Goal: Task Accomplishment & Management: Complete application form

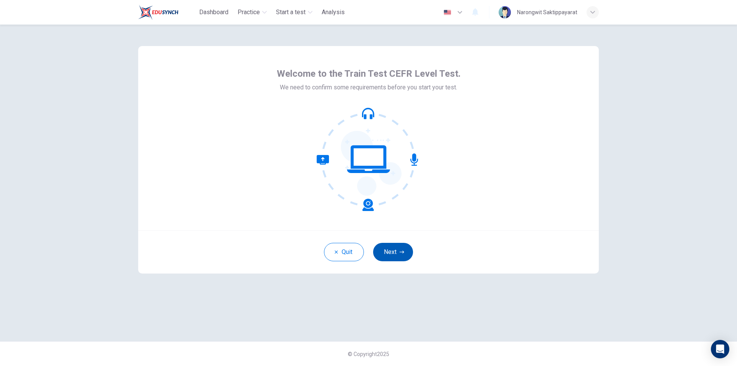
click at [395, 248] on button "Next" at bounding box center [393, 252] width 40 height 18
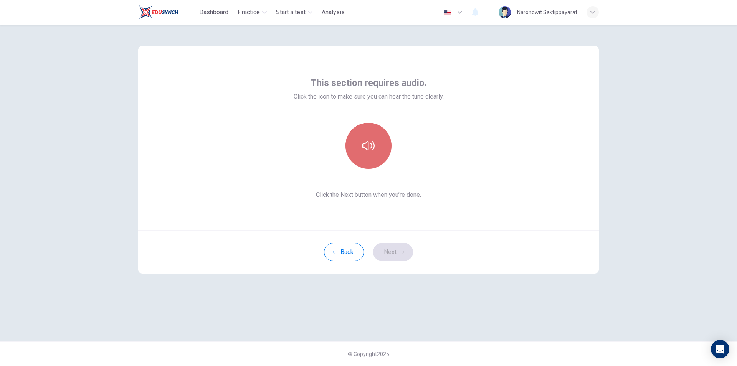
click at [372, 156] on button "button" at bounding box center [369, 146] width 46 height 46
click at [396, 248] on button "Next" at bounding box center [393, 252] width 40 height 18
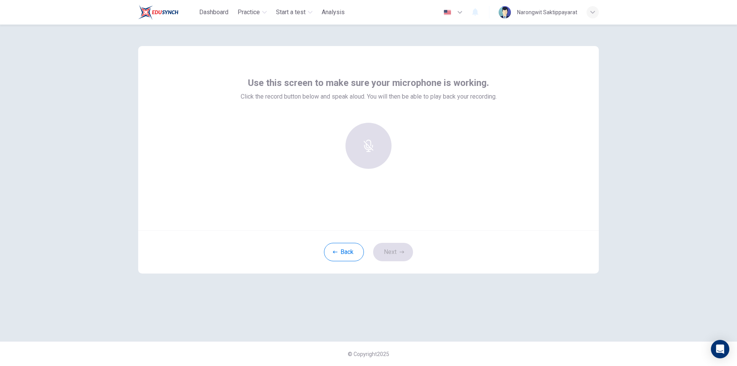
click at [372, 152] on div at bounding box center [368, 146] width 83 height 46
click at [371, 149] on h6 "Record" at bounding box center [368, 152] width 17 height 9
click at [371, 149] on h6 "Stop" at bounding box center [369, 152] width 12 height 9
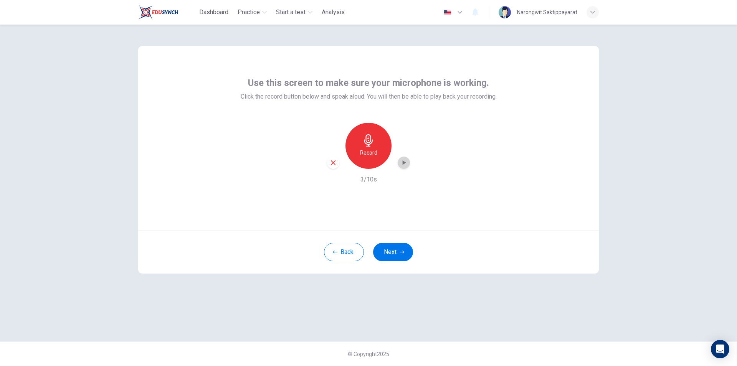
click at [405, 163] on icon "button" at bounding box center [404, 162] width 3 height 5
click at [366, 146] on icon "button" at bounding box center [368, 140] width 9 height 12
click at [367, 146] on icon "button" at bounding box center [368, 140] width 9 height 12
click at [404, 162] on icon "button" at bounding box center [404, 162] width 3 height 5
click at [378, 154] on div "Record" at bounding box center [369, 146] width 46 height 46
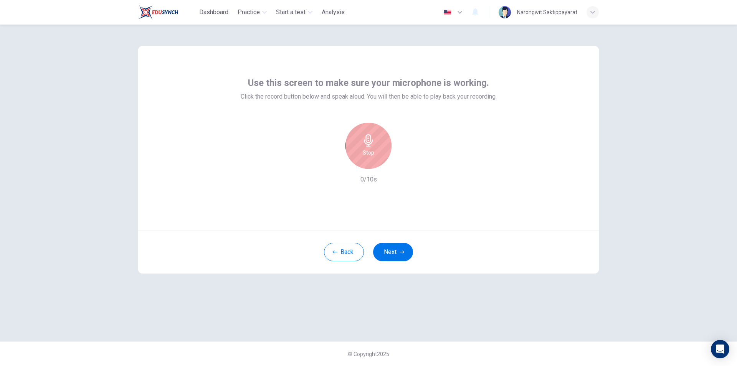
click at [378, 154] on div "Stop" at bounding box center [369, 146] width 46 height 46
click at [378, 154] on div "Record" at bounding box center [369, 146] width 46 height 46
click at [378, 154] on div "Stop" at bounding box center [369, 146] width 46 height 46
click at [404, 166] on icon "button" at bounding box center [404, 163] width 8 height 8
click at [379, 154] on div "Record" at bounding box center [369, 146] width 46 height 46
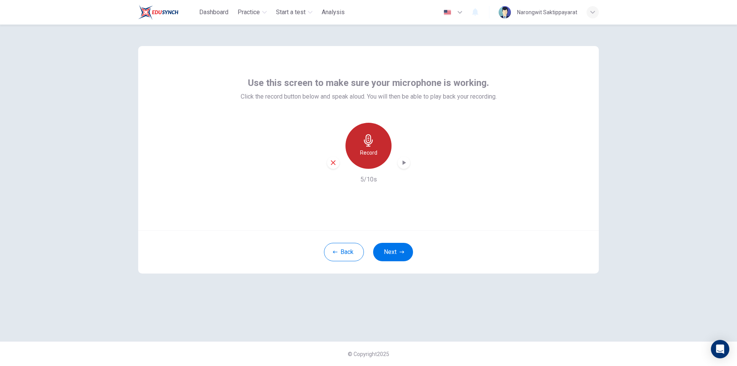
click at [370, 152] on h6 "Record" at bounding box center [368, 152] width 17 height 9
click at [369, 157] on h6 "Record" at bounding box center [368, 152] width 17 height 9
click at [369, 157] on h6 "Stop" at bounding box center [369, 152] width 12 height 9
click at [371, 150] on h6 "Stop" at bounding box center [369, 152] width 12 height 9
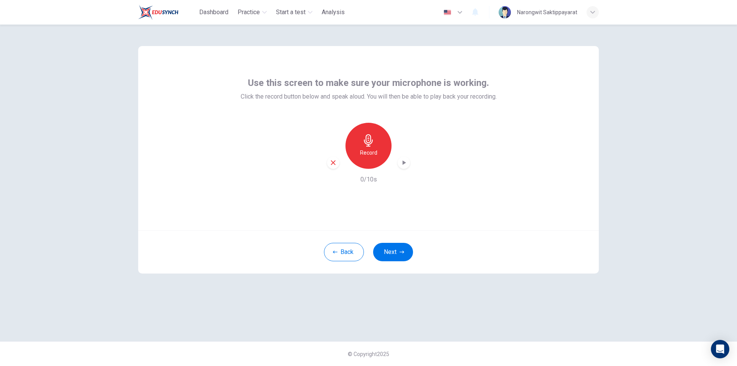
click at [371, 150] on h6 "Record" at bounding box center [368, 152] width 17 height 9
click at [371, 150] on h6 "Stop" at bounding box center [369, 152] width 12 height 9
click at [405, 162] on icon "button" at bounding box center [404, 163] width 8 height 8
click at [371, 157] on div "Record" at bounding box center [369, 146] width 46 height 46
click at [371, 157] on h6 "Stop" at bounding box center [369, 152] width 12 height 9
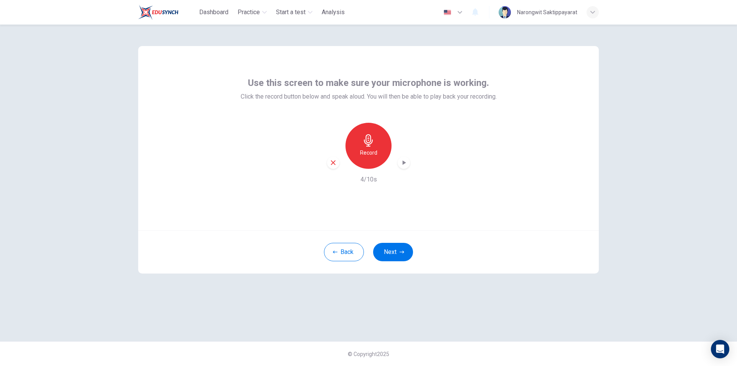
click at [405, 164] on icon "button" at bounding box center [404, 163] width 8 height 8
click at [373, 152] on h6 "Record" at bounding box center [368, 152] width 17 height 9
click at [373, 152] on h6 "Stop" at bounding box center [369, 152] width 12 height 9
click at [399, 162] on div "button" at bounding box center [404, 163] width 12 height 12
click at [403, 164] on icon "button" at bounding box center [404, 162] width 3 height 5
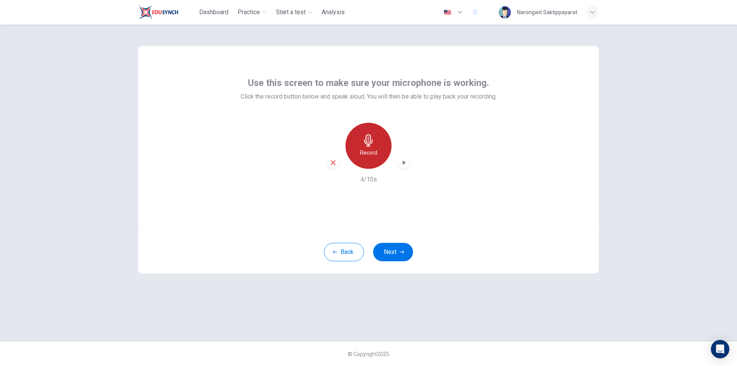
click at [362, 151] on h6 "Record" at bounding box center [368, 152] width 17 height 9
click at [367, 152] on h6 "Stop" at bounding box center [369, 152] width 12 height 9
click at [404, 160] on icon "button" at bounding box center [404, 163] width 8 height 8
click at [333, 161] on icon "button" at bounding box center [333, 162] width 7 height 7
click at [367, 147] on div "Record" at bounding box center [369, 146] width 46 height 46
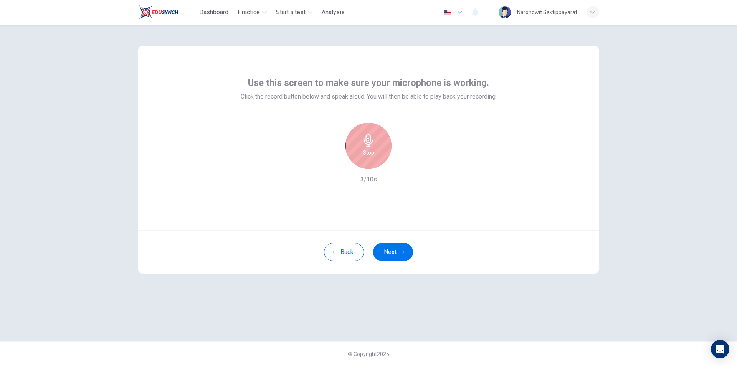
click at [370, 153] on h6 "Stop" at bounding box center [369, 152] width 12 height 9
click at [399, 163] on div "button" at bounding box center [404, 163] width 12 height 12
click at [331, 165] on icon "button" at bounding box center [333, 162] width 7 height 7
click at [378, 149] on div "Record" at bounding box center [369, 146] width 46 height 46
click at [374, 150] on h6 "Stop" at bounding box center [369, 152] width 12 height 9
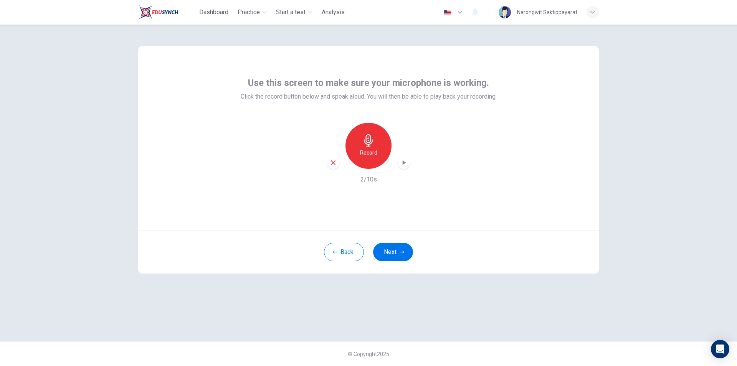
click at [404, 162] on icon "button" at bounding box center [404, 162] width 3 height 5
click at [401, 253] on icon "button" at bounding box center [402, 252] width 5 height 5
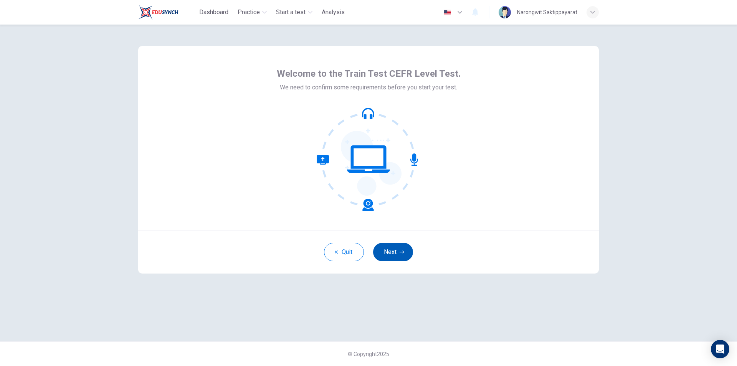
click at [401, 258] on button "Next" at bounding box center [393, 252] width 40 height 18
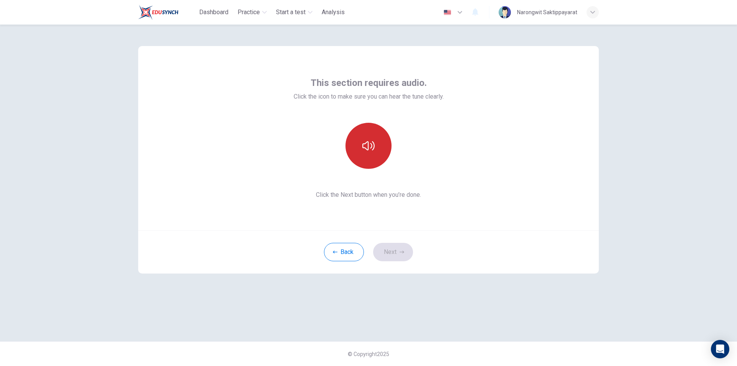
click at [369, 158] on button "button" at bounding box center [369, 146] width 46 height 46
click at [400, 256] on button "Next" at bounding box center [393, 252] width 40 height 18
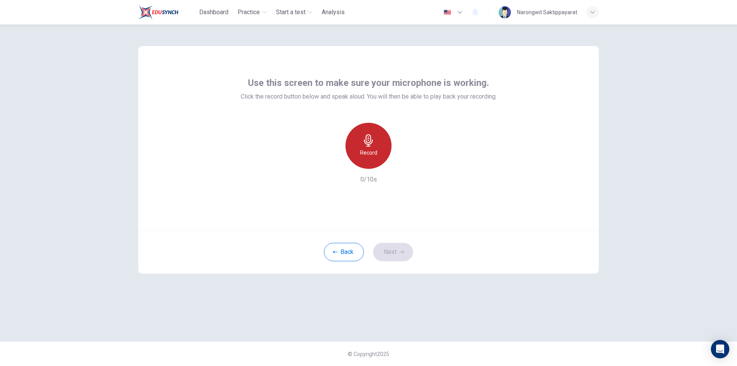
click at [366, 158] on div "Record" at bounding box center [369, 146] width 46 height 46
click at [366, 157] on div "Stop" at bounding box center [369, 146] width 46 height 46
click at [406, 163] on icon "button" at bounding box center [404, 163] width 8 height 8
click at [397, 253] on button "Next" at bounding box center [393, 252] width 40 height 18
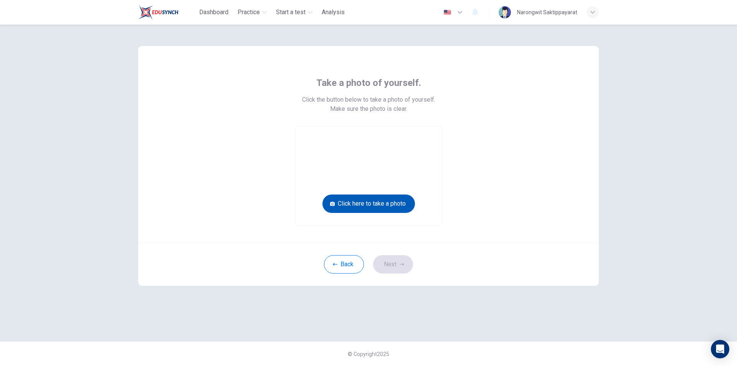
click at [372, 207] on button "Click here to take a photo" at bounding box center [369, 204] width 93 height 18
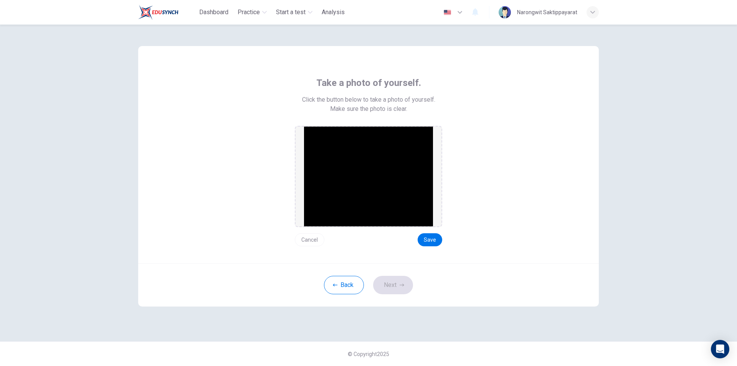
click at [310, 241] on button "Cancel" at bounding box center [310, 239] width 30 height 13
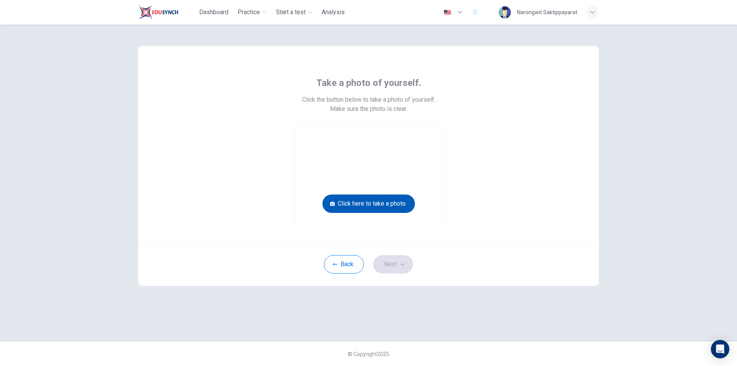
click at [377, 203] on button "Click here to take a photo" at bounding box center [369, 204] width 93 height 18
click at [386, 207] on button "Click here to take a photo" at bounding box center [369, 204] width 93 height 18
click at [376, 200] on button "Click here to take a photo" at bounding box center [369, 204] width 93 height 18
click at [383, 206] on button "Click here to take a photo" at bounding box center [369, 204] width 93 height 18
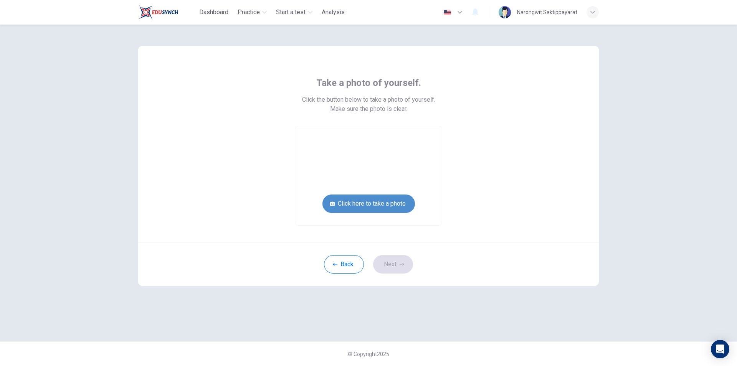
click at [383, 206] on button "Click here to take a photo" at bounding box center [369, 204] width 93 height 18
click at [381, 206] on button "Click here to take a photo" at bounding box center [369, 204] width 93 height 18
click at [361, 205] on button "Click here to take a photo" at bounding box center [369, 204] width 93 height 18
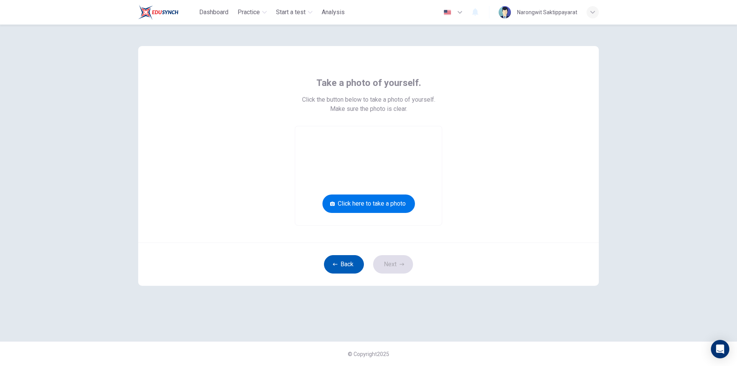
click at [352, 261] on button "Back" at bounding box center [344, 264] width 40 height 18
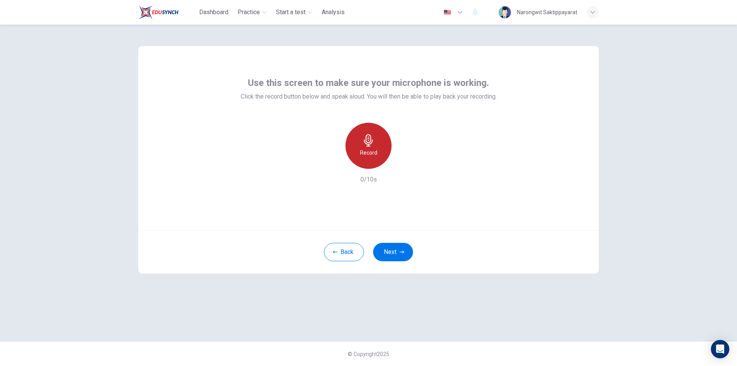
click at [377, 151] on div "Record" at bounding box center [369, 146] width 46 height 46
click at [377, 151] on div "Stop" at bounding box center [369, 146] width 46 height 46
click at [404, 167] on div "button" at bounding box center [404, 163] width 12 height 12
click at [393, 255] on button "Next" at bounding box center [393, 252] width 40 height 18
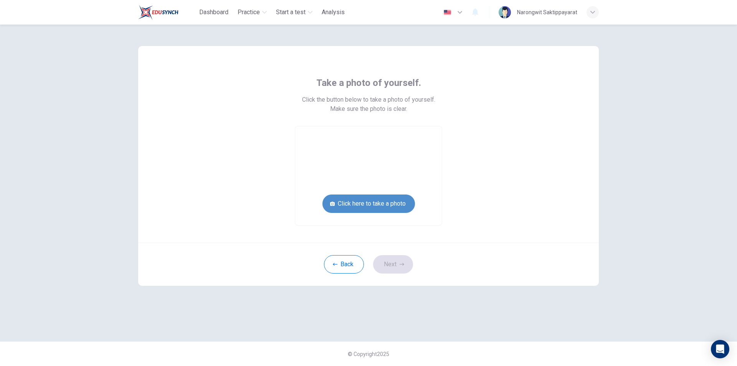
click at [392, 206] on button "Click here to take a photo" at bounding box center [369, 204] width 93 height 18
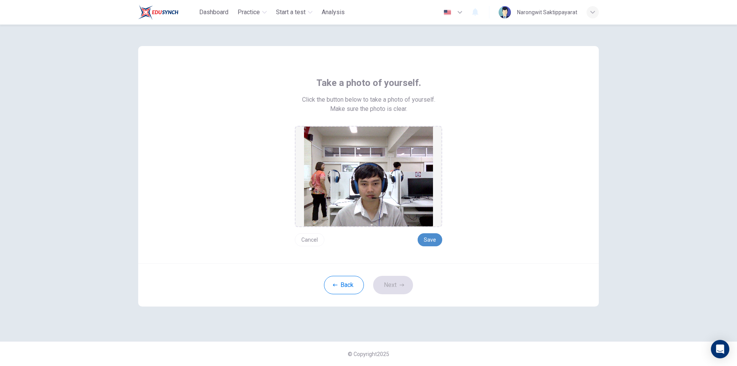
click at [434, 241] on button "Save" at bounding box center [430, 239] width 25 height 13
click at [408, 290] on button "Next" at bounding box center [393, 285] width 40 height 18
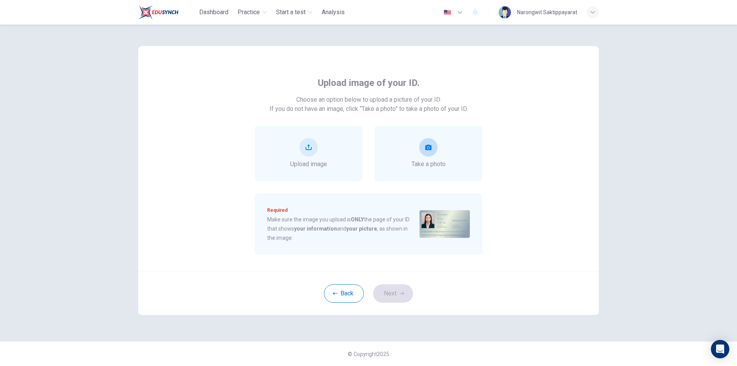
click at [431, 155] on button "take photo" at bounding box center [428, 147] width 18 height 18
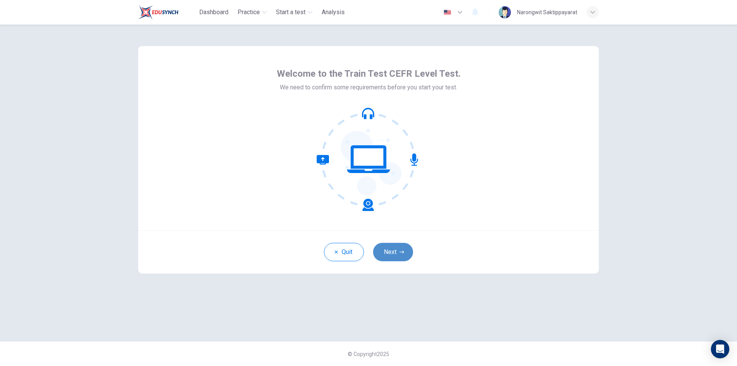
click at [402, 248] on button "Next" at bounding box center [393, 252] width 40 height 18
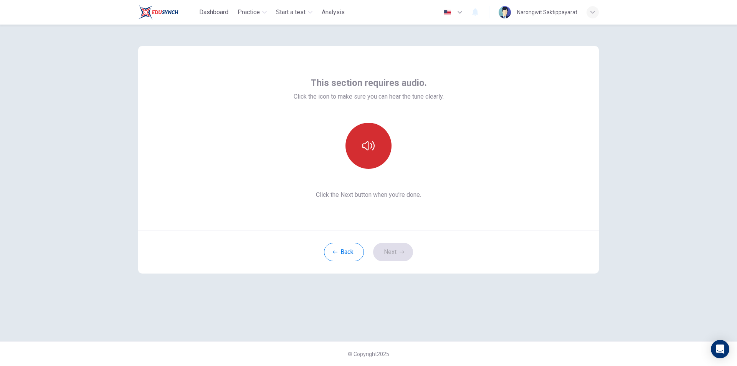
click at [375, 154] on button "button" at bounding box center [369, 146] width 46 height 46
click at [397, 248] on button "Next" at bounding box center [393, 252] width 40 height 18
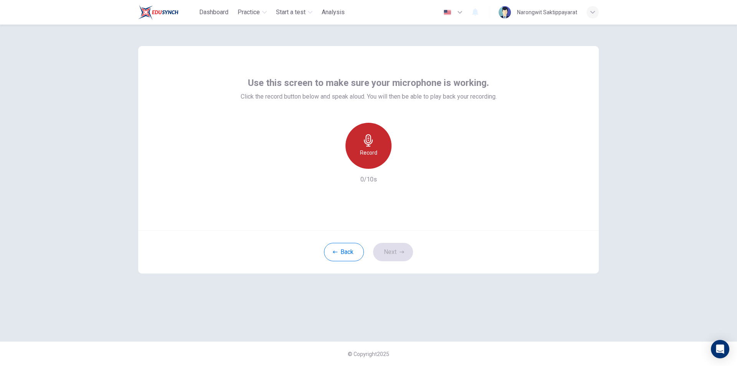
click at [368, 154] on h6 "Record" at bounding box center [368, 152] width 17 height 9
click at [366, 142] on icon "button" at bounding box center [368, 140] width 9 height 12
click at [400, 160] on icon "button" at bounding box center [404, 163] width 8 height 8
click at [399, 254] on button "Next" at bounding box center [393, 252] width 40 height 18
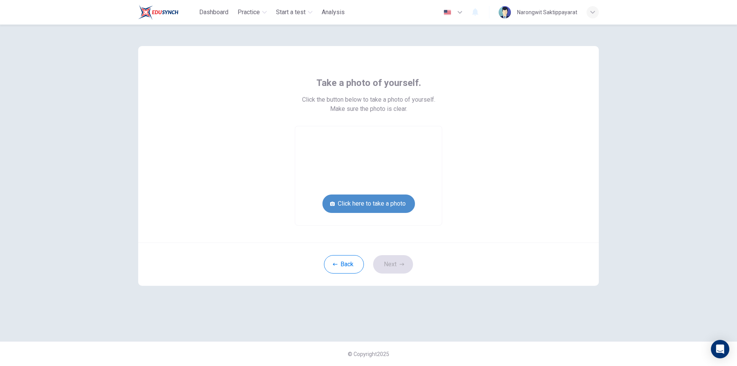
click at [388, 208] on button "Click here to take a photo" at bounding box center [369, 204] width 93 height 18
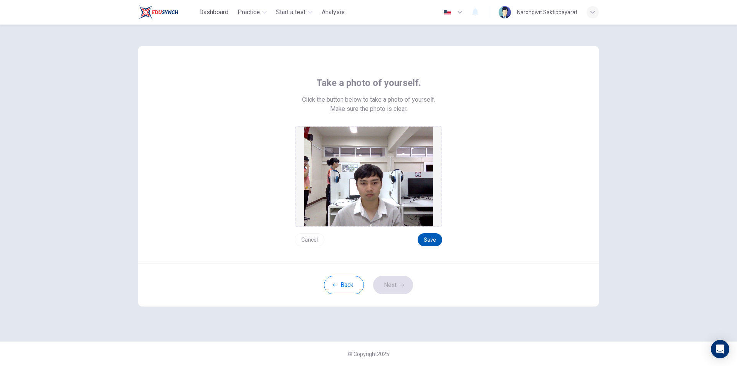
click at [436, 243] on button "Save" at bounding box center [430, 239] width 25 height 13
click at [435, 238] on button "Save" at bounding box center [430, 239] width 25 height 13
click at [393, 286] on button "Next" at bounding box center [393, 285] width 40 height 18
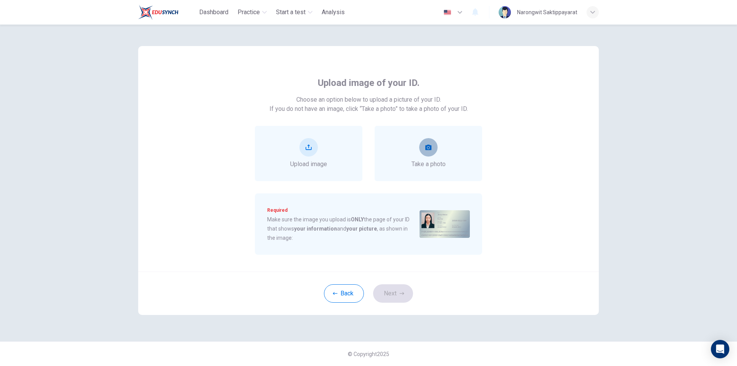
click at [432, 151] on button "take photo" at bounding box center [428, 147] width 18 height 18
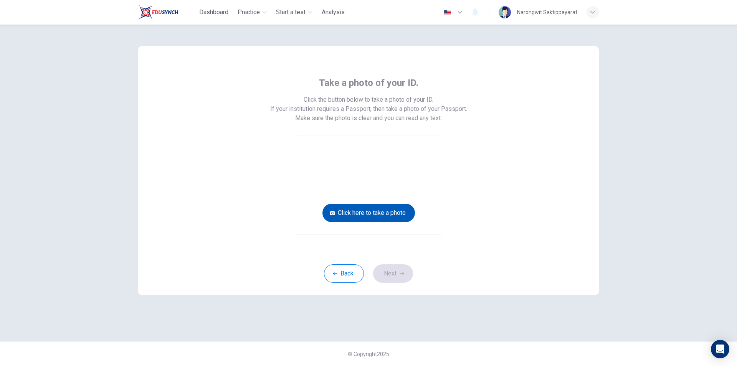
click at [385, 209] on button "Click here to take a photo" at bounding box center [369, 213] width 93 height 18
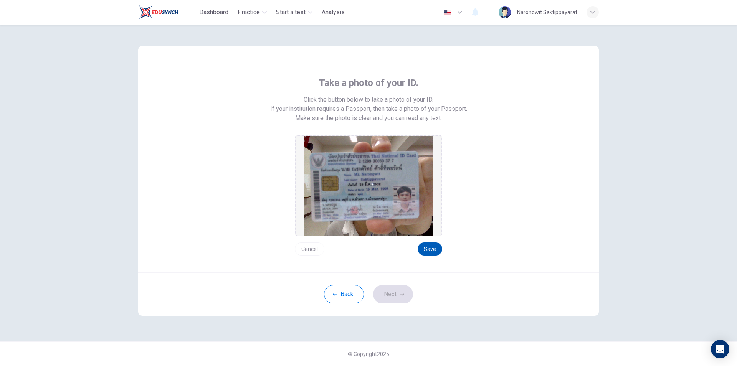
click at [428, 251] on button "Save" at bounding box center [430, 249] width 25 height 13
click at [400, 298] on button "Next" at bounding box center [393, 294] width 40 height 18
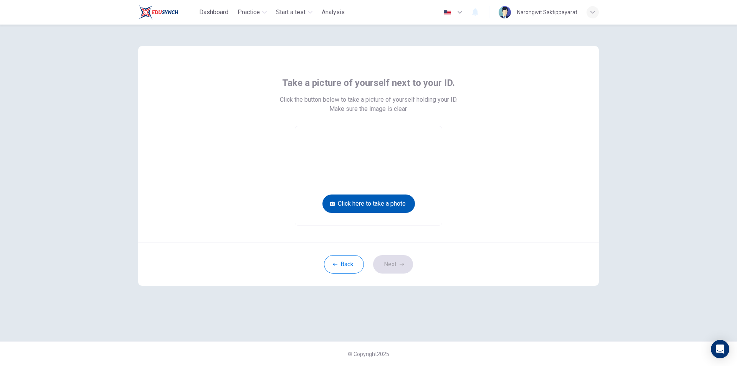
click at [402, 203] on button "Click here to take a photo" at bounding box center [369, 204] width 93 height 18
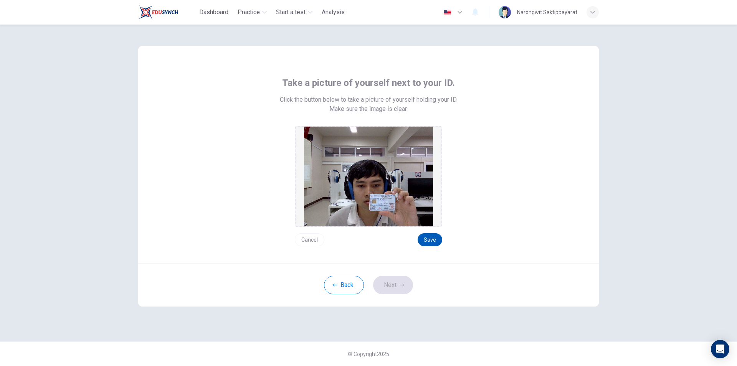
click at [434, 241] on button "Save" at bounding box center [430, 239] width 25 height 13
click at [394, 288] on button "Next" at bounding box center [393, 285] width 40 height 18
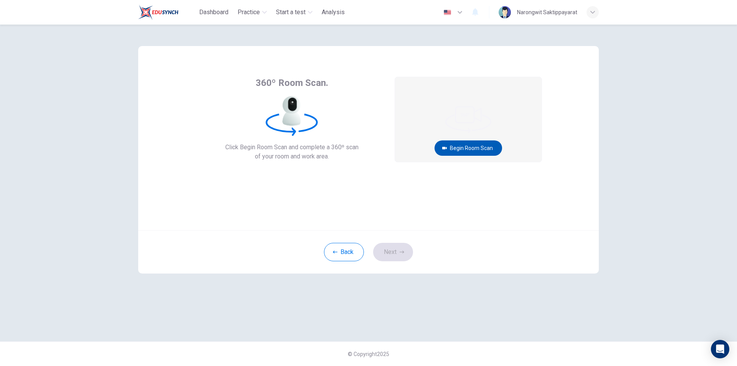
click at [462, 154] on button "Begin Room Scan" at bounding box center [469, 148] width 68 height 15
click at [463, 150] on button "Begin Room Scan" at bounding box center [469, 148] width 68 height 15
click at [471, 149] on button "Get ready!" at bounding box center [468, 148] width 45 height 15
click at [346, 255] on button "Back" at bounding box center [344, 252] width 40 height 18
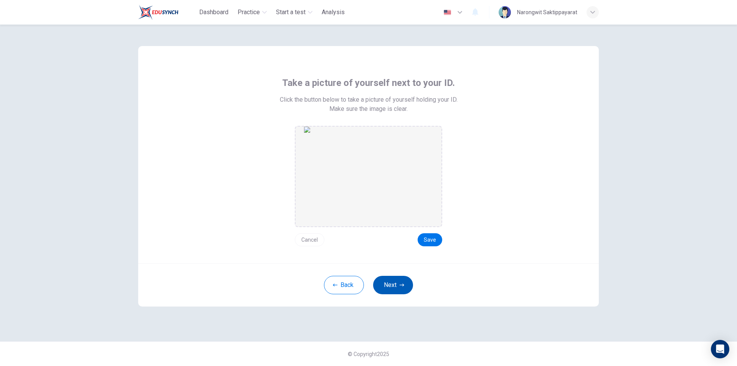
click at [396, 284] on button "Next" at bounding box center [393, 285] width 40 height 18
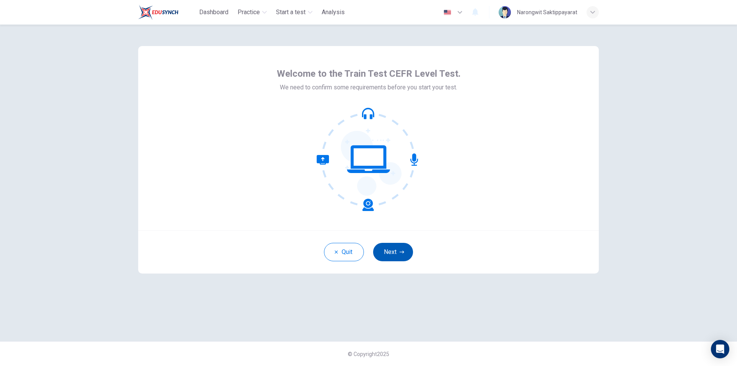
click at [392, 251] on button "Next" at bounding box center [393, 252] width 40 height 18
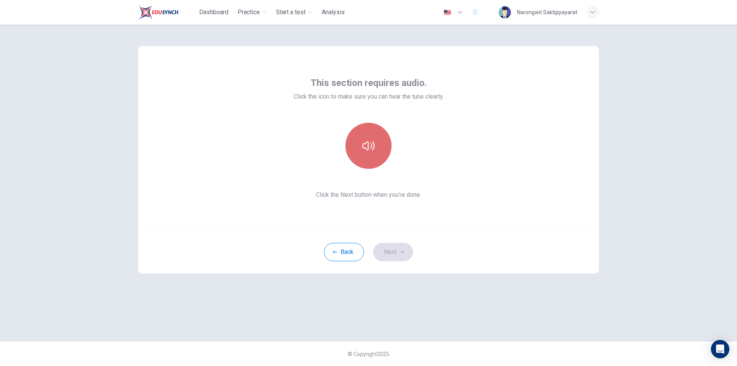
click at [375, 152] on button "button" at bounding box center [369, 146] width 46 height 46
click at [400, 253] on icon "button" at bounding box center [402, 252] width 5 height 5
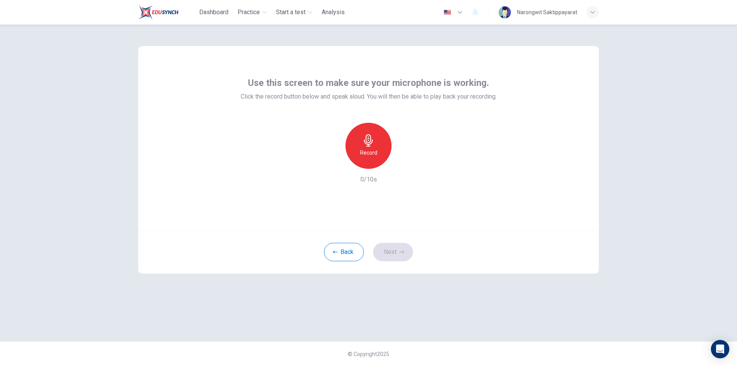
click at [369, 154] on h6 "Record" at bounding box center [368, 152] width 17 height 9
click at [369, 152] on h6 "Stop" at bounding box center [369, 152] width 12 height 9
click at [333, 163] on icon "button" at bounding box center [333, 162] width 5 height 5
click at [369, 151] on h6 "Record" at bounding box center [368, 152] width 17 height 9
click at [377, 154] on div "Stop" at bounding box center [369, 146] width 46 height 46
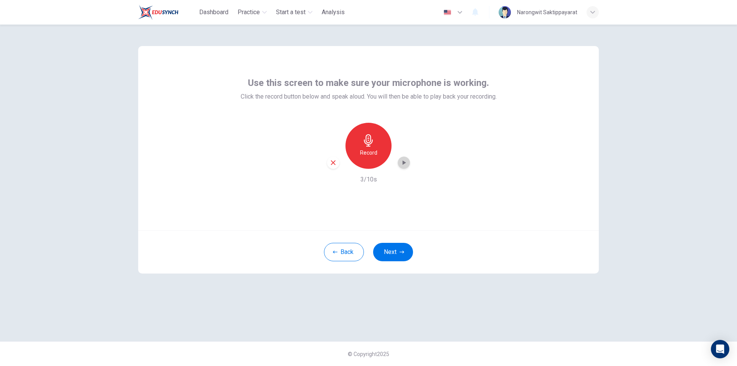
click at [404, 162] on icon "button" at bounding box center [404, 162] width 3 height 5
click at [401, 255] on button "Next" at bounding box center [393, 252] width 40 height 18
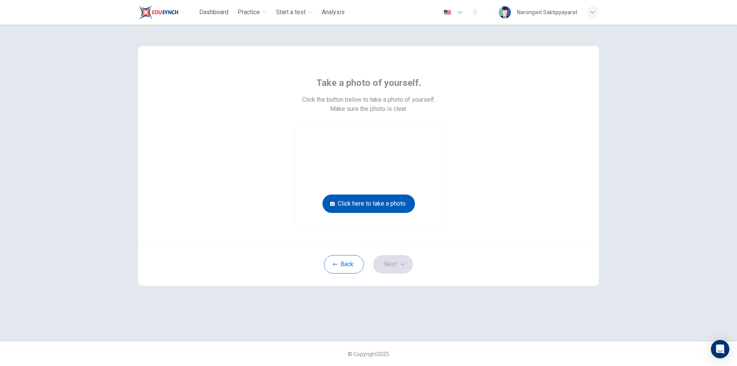
click at [387, 205] on button "Click here to take a photo" at bounding box center [369, 204] width 93 height 18
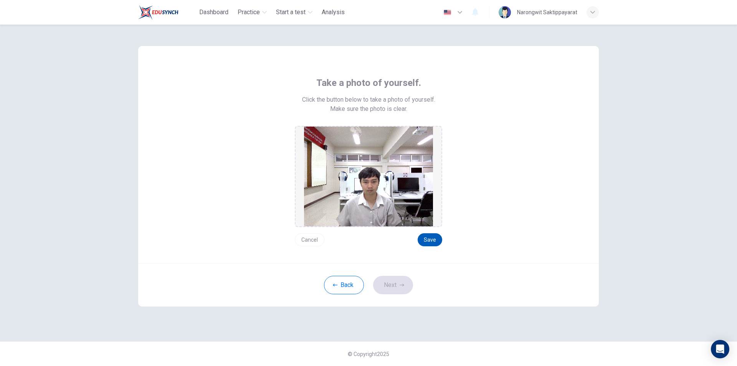
click at [428, 238] on button "Save" at bounding box center [430, 239] width 25 height 13
click at [394, 279] on button "Next" at bounding box center [393, 285] width 40 height 18
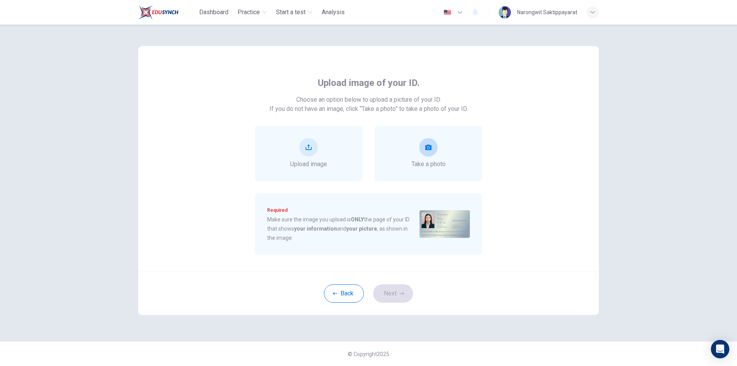
click at [428, 150] on icon "take photo" at bounding box center [428, 147] width 6 height 5
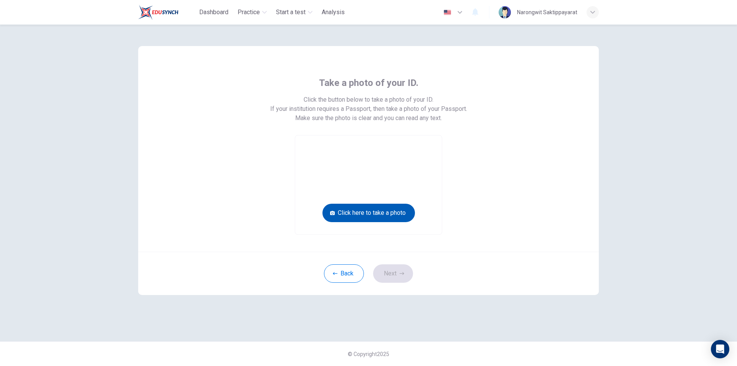
click at [386, 211] on button "Click here to take a photo" at bounding box center [369, 213] width 93 height 18
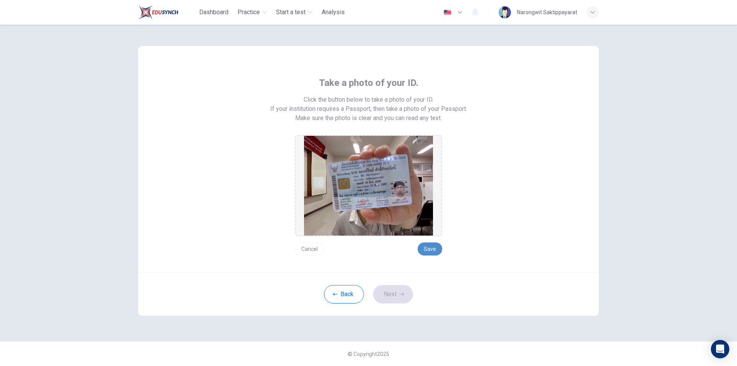
click at [426, 248] on button "Save" at bounding box center [430, 249] width 25 height 13
click at [396, 297] on button "Next" at bounding box center [393, 294] width 40 height 18
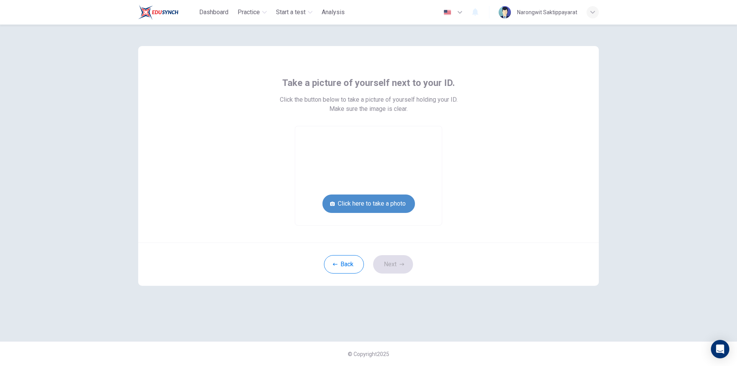
click at [394, 205] on button "Click here to take a photo" at bounding box center [369, 204] width 93 height 18
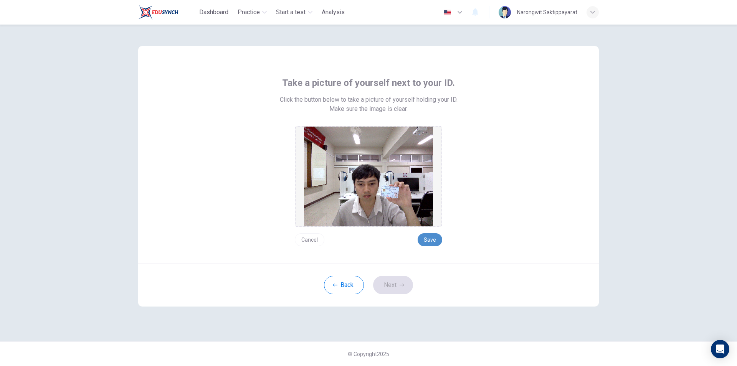
click at [429, 240] on button "Save" at bounding box center [430, 239] width 25 height 13
click at [387, 288] on button "Next" at bounding box center [393, 285] width 40 height 18
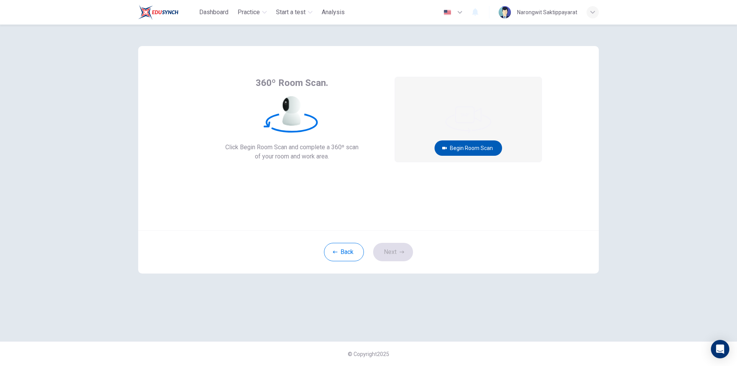
click at [476, 151] on button "Begin Room Scan" at bounding box center [469, 148] width 68 height 15
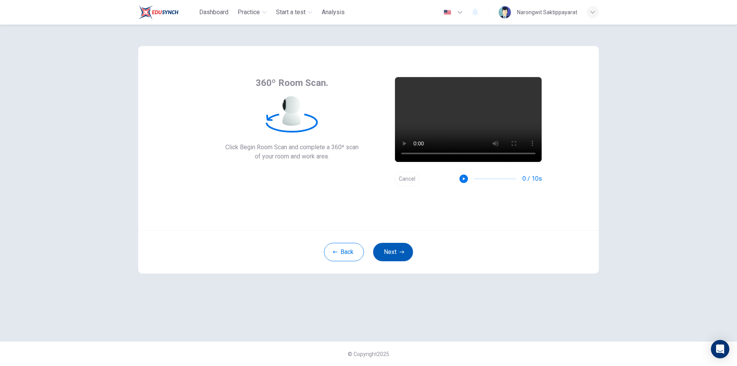
click at [395, 252] on button "Next" at bounding box center [393, 252] width 40 height 18
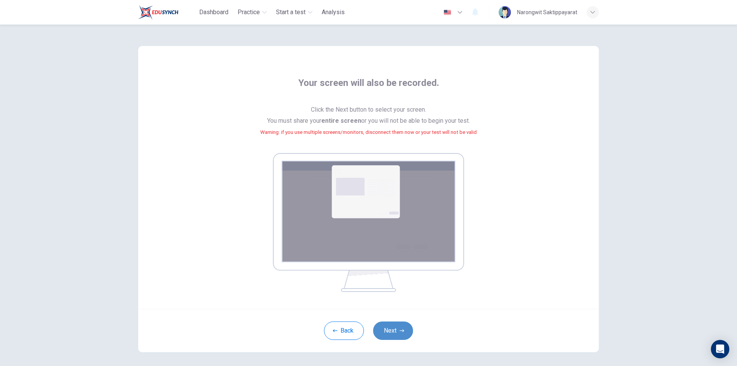
click at [389, 329] on button "Next" at bounding box center [393, 331] width 40 height 18
click at [436, 151] on div "Your screen will also be recorded. Click the Next button to select your screen.…" at bounding box center [368, 184] width 347 height 215
click at [435, 152] on div "Your screen will also be recorded. Click the Next button to select your screen.…" at bounding box center [368, 184] width 347 height 215
click at [346, 111] on span "Click the Next button to select your screen. You must share your entire screen …" at bounding box center [368, 125] width 217 height 43
click at [433, 151] on div "Your screen will also be recorded. Click the Next button to select your screen.…" at bounding box center [368, 184] width 347 height 215
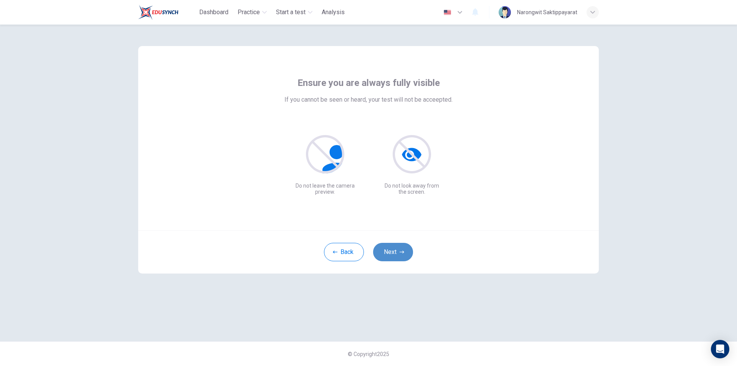
click at [396, 248] on button "Next" at bounding box center [393, 252] width 40 height 18
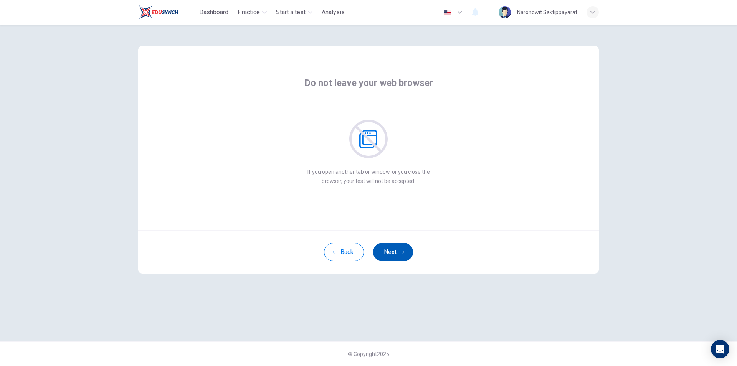
click at [396, 248] on button "Next" at bounding box center [393, 252] width 40 height 18
click at [397, 251] on button "Next" at bounding box center [393, 252] width 40 height 18
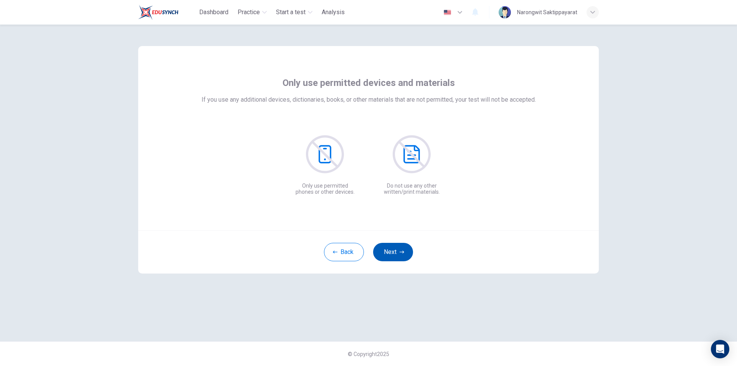
click at [397, 251] on button "Next" at bounding box center [393, 252] width 40 height 18
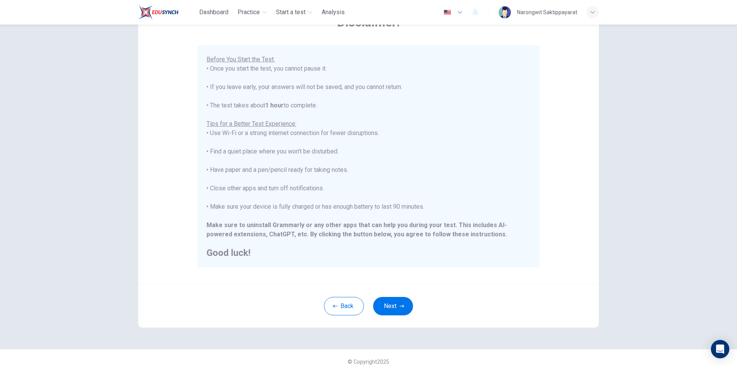
scroll to position [61, 0]
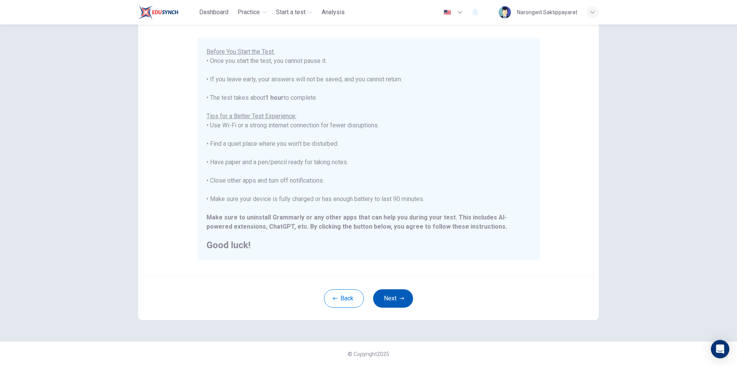
click at [397, 298] on button "Next" at bounding box center [393, 299] width 40 height 18
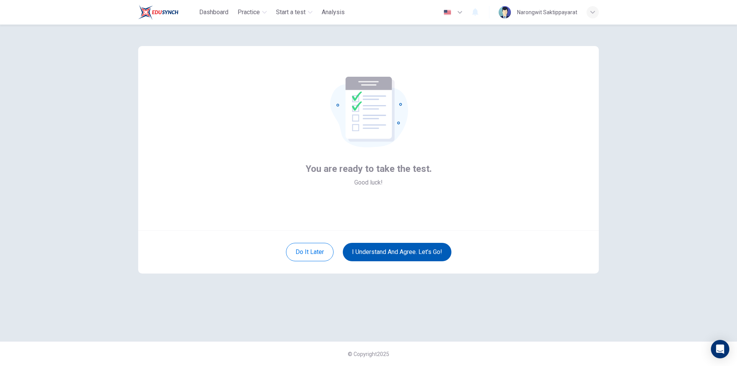
scroll to position [0, 0]
click at [414, 256] on button "I understand and agree. Let’s go!" at bounding box center [397, 252] width 109 height 18
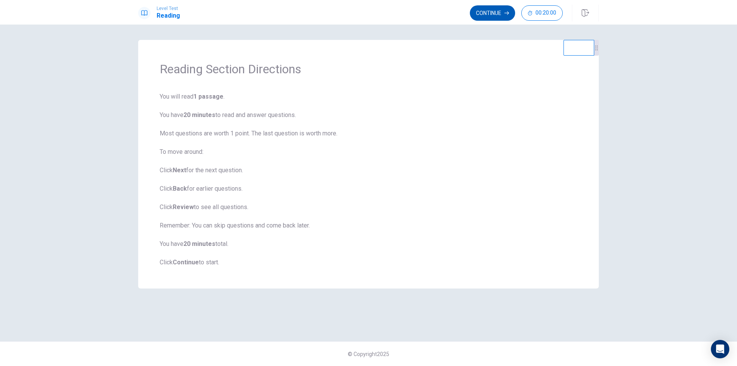
click at [483, 14] on button "Continue" at bounding box center [492, 12] width 45 height 15
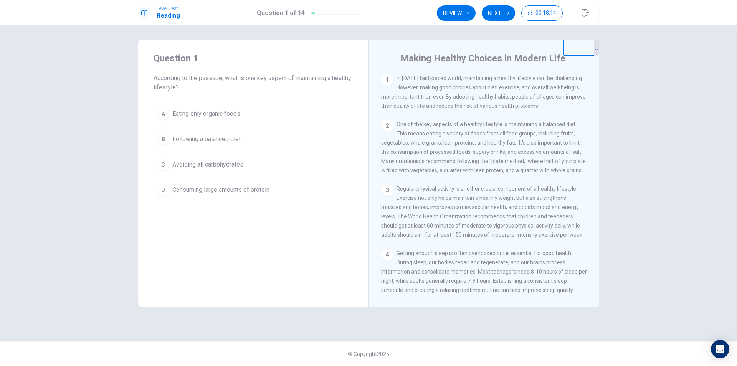
click at [221, 136] on span "Following a balanced diet" at bounding box center [206, 139] width 68 height 9
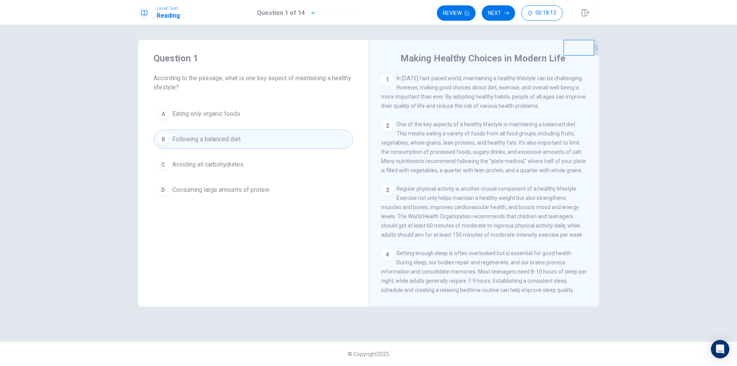
click at [164, 139] on div "B" at bounding box center [163, 139] width 12 height 12
click at [165, 139] on div "B" at bounding box center [163, 139] width 12 height 12
click at [240, 140] on span "Following a balanced diet" at bounding box center [206, 139] width 68 height 9
click at [164, 137] on div "B" at bounding box center [163, 139] width 12 height 12
click at [497, 13] on button "Next" at bounding box center [498, 12] width 33 height 15
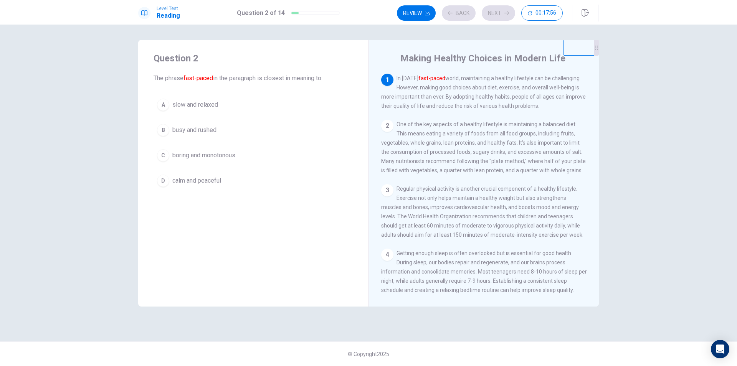
click at [206, 130] on span "busy and rushed" at bounding box center [194, 130] width 44 height 9
